Goal: Information Seeking & Learning: Learn about a topic

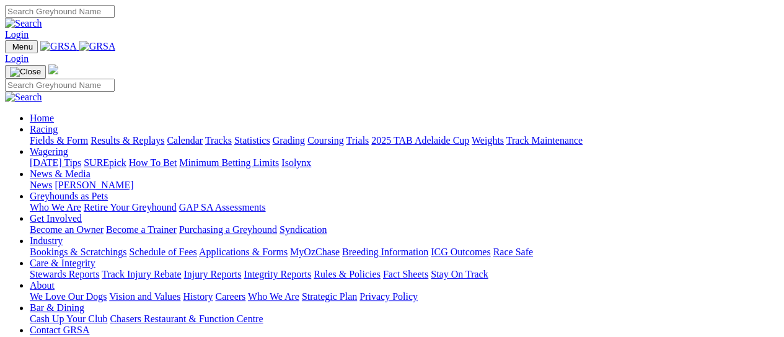
click at [149, 135] on link "Results & Replays" at bounding box center [127, 140] width 74 height 11
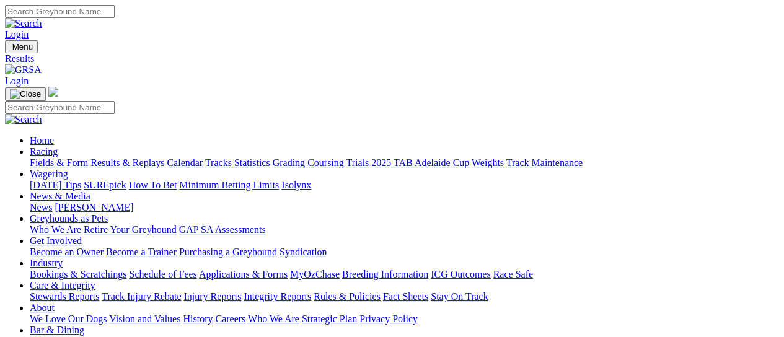
scroll to position [165, 0]
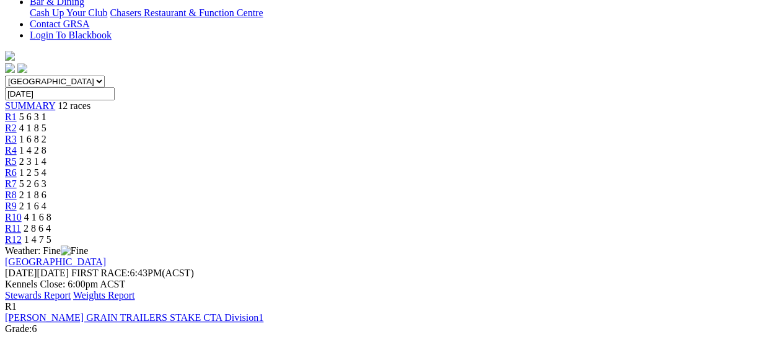
scroll to position [82, 0]
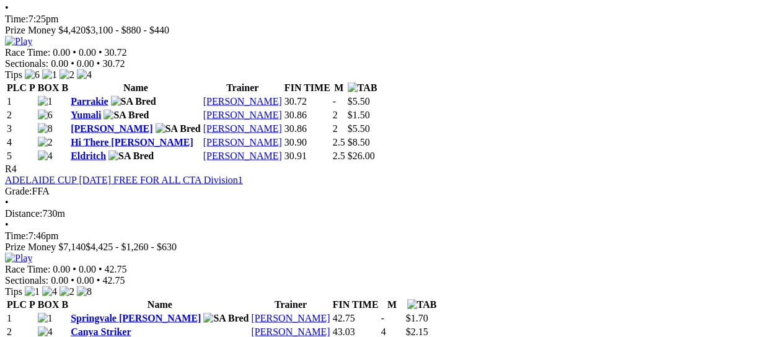
scroll to position [1156, 0]
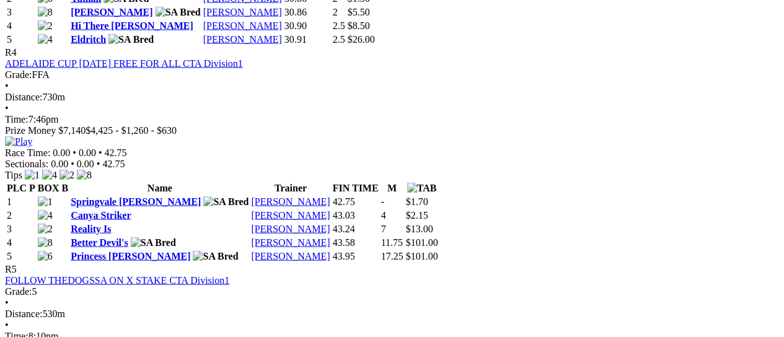
scroll to position [1322, 0]
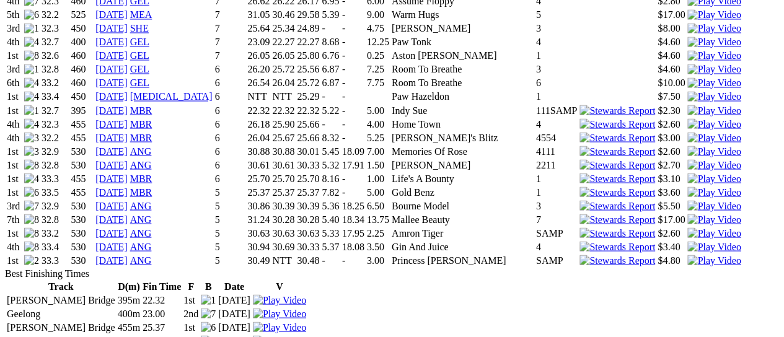
scroll to position [826, 0]
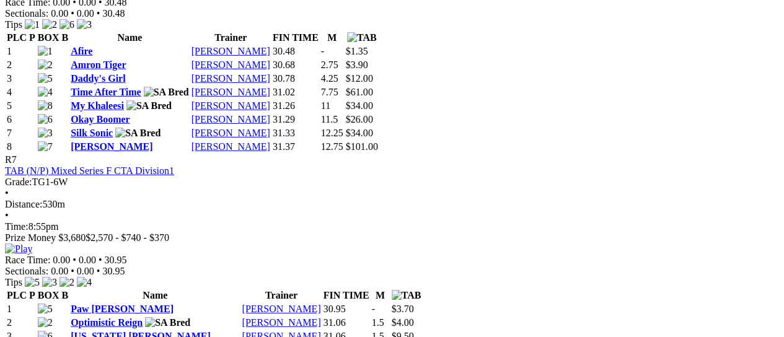
scroll to position [1900, 0]
